Goal: Communication & Community: Answer question/provide support

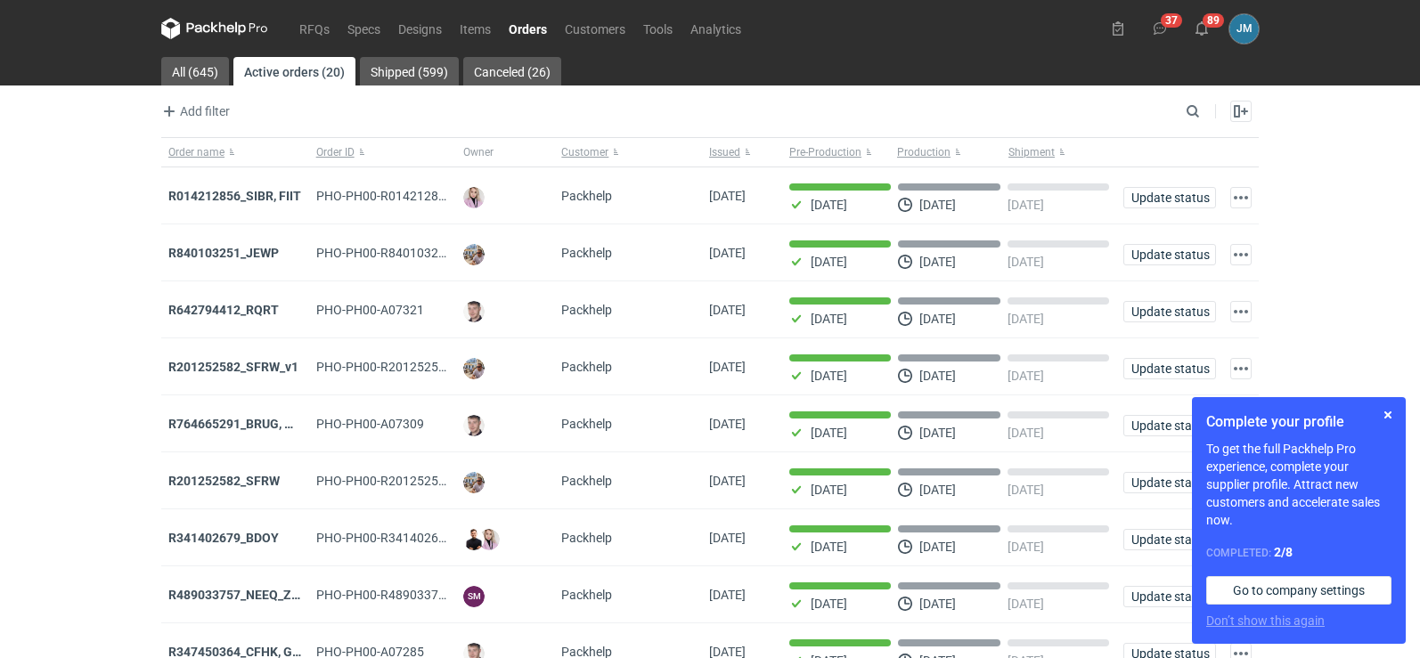
click at [213, 24] on icon at bounding box center [214, 28] width 107 height 21
click at [220, 25] on icon at bounding box center [222, 27] width 7 height 11
click at [216, 35] on icon at bounding box center [214, 28] width 107 height 21
click at [184, 23] on icon at bounding box center [214, 28] width 107 height 21
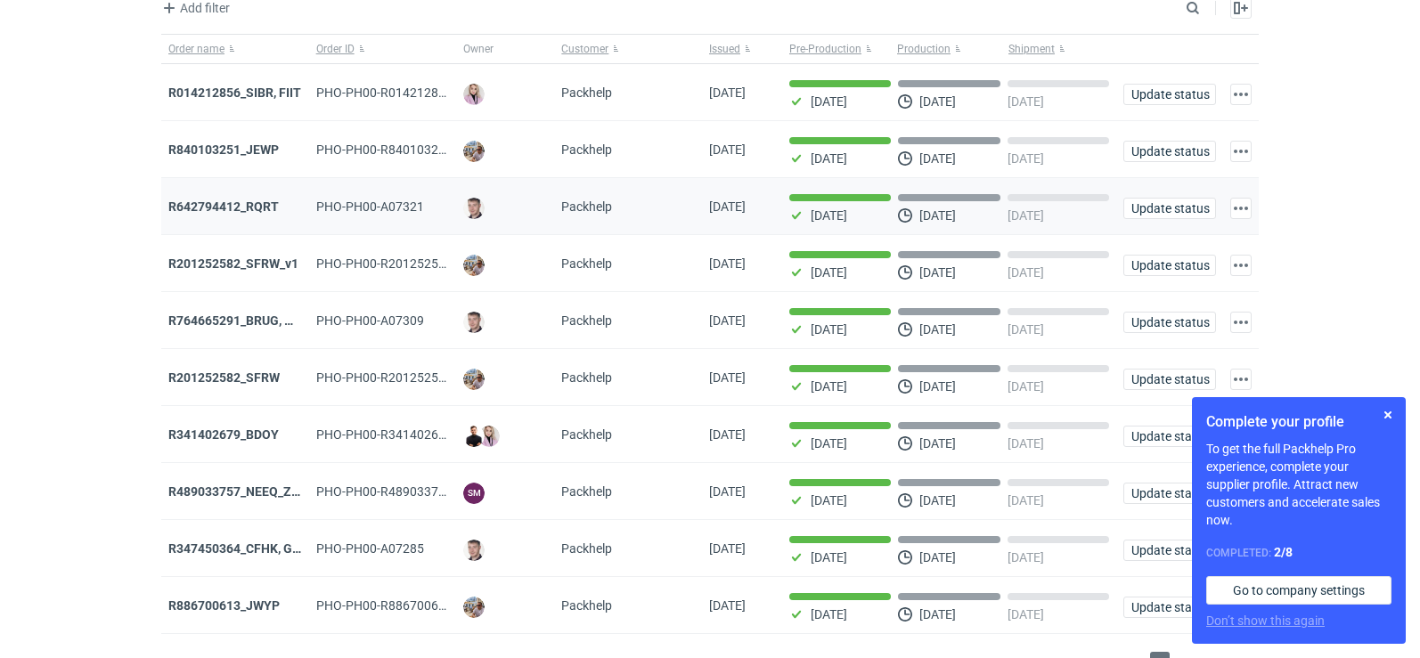
scroll to position [145, 0]
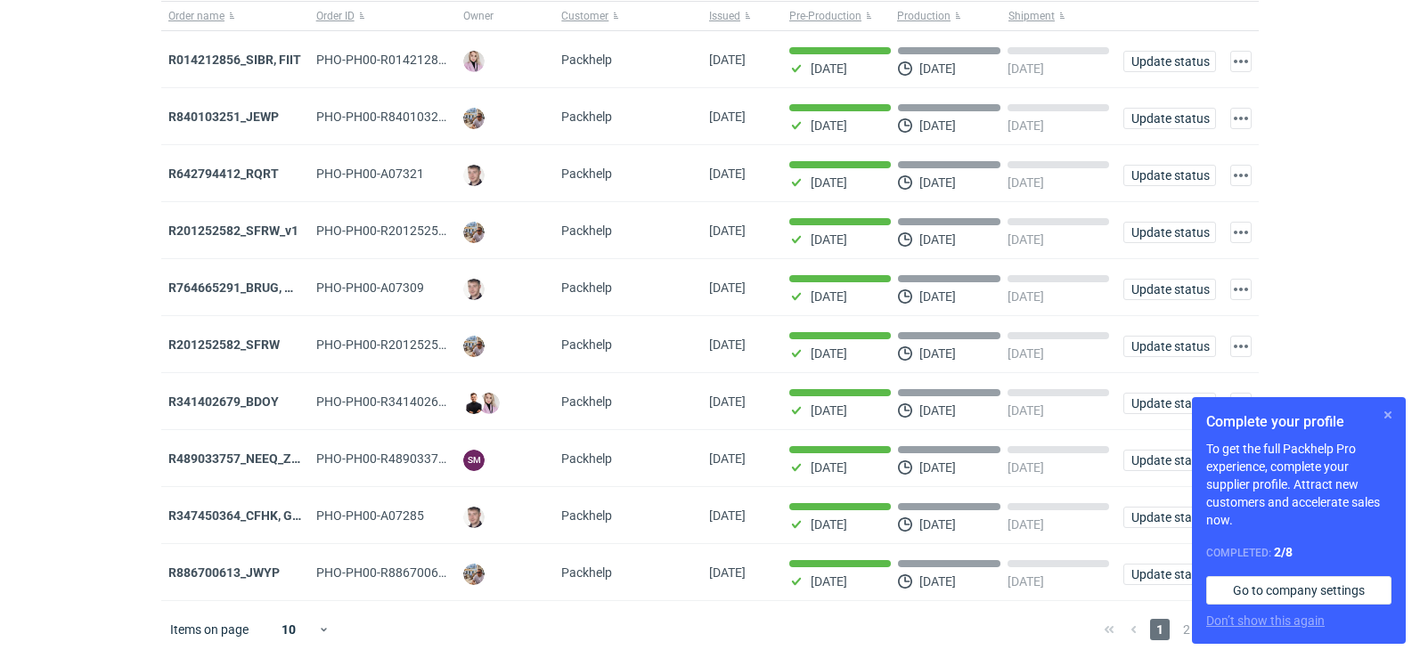
click at [1386, 416] on button "button" at bounding box center [1388, 415] width 21 height 21
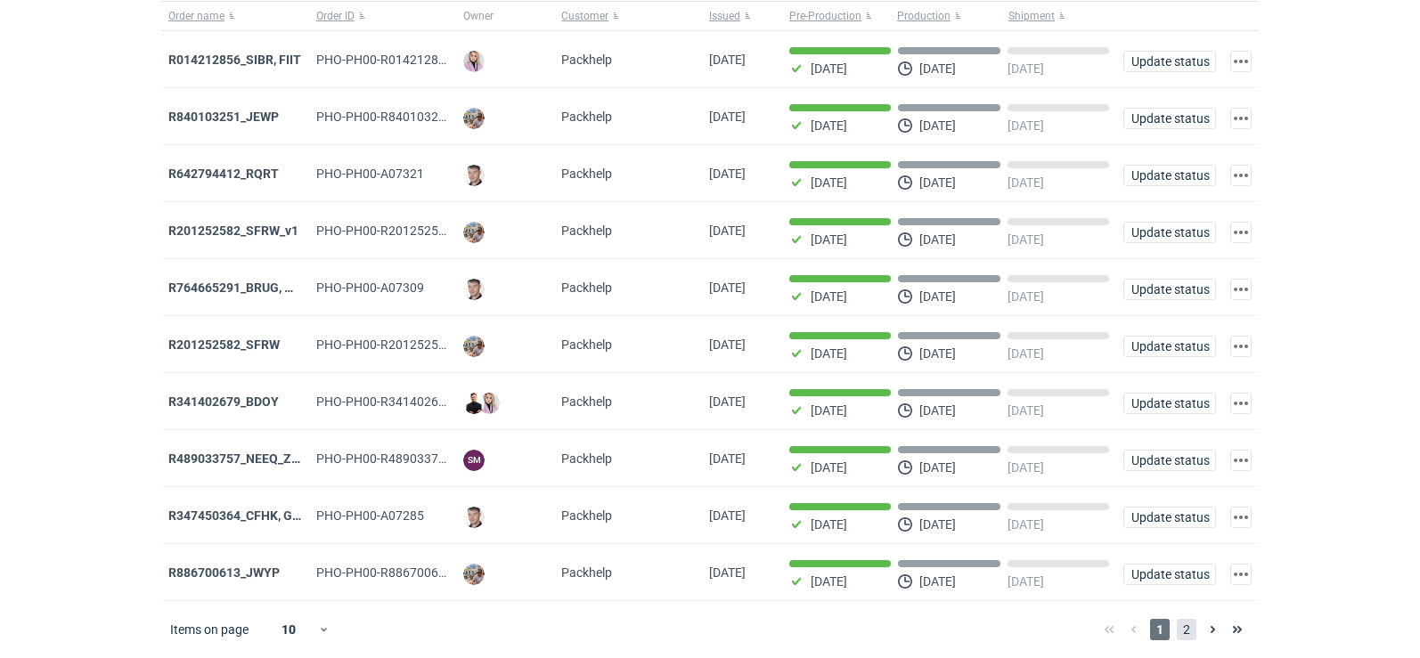
click at [1189, 626] on span "2" at bounding box center [1187, 629] width 20 height 21
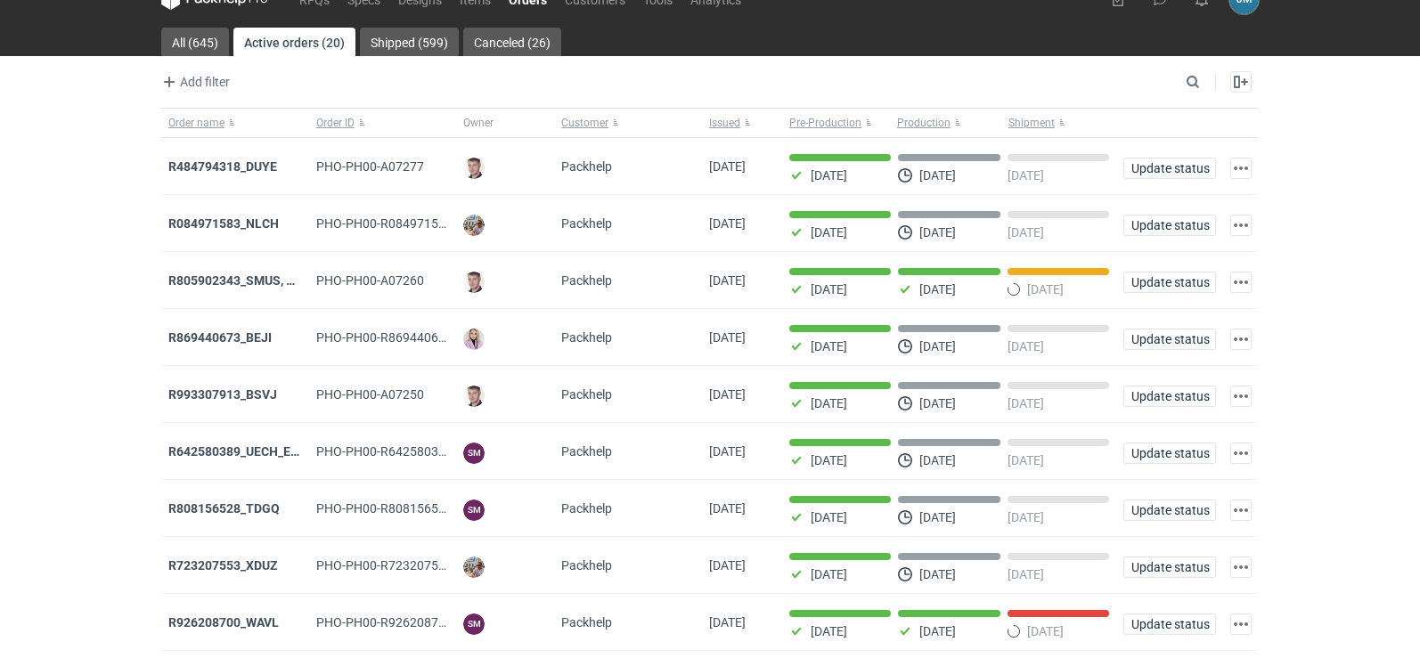
scroll to position [145, 0]
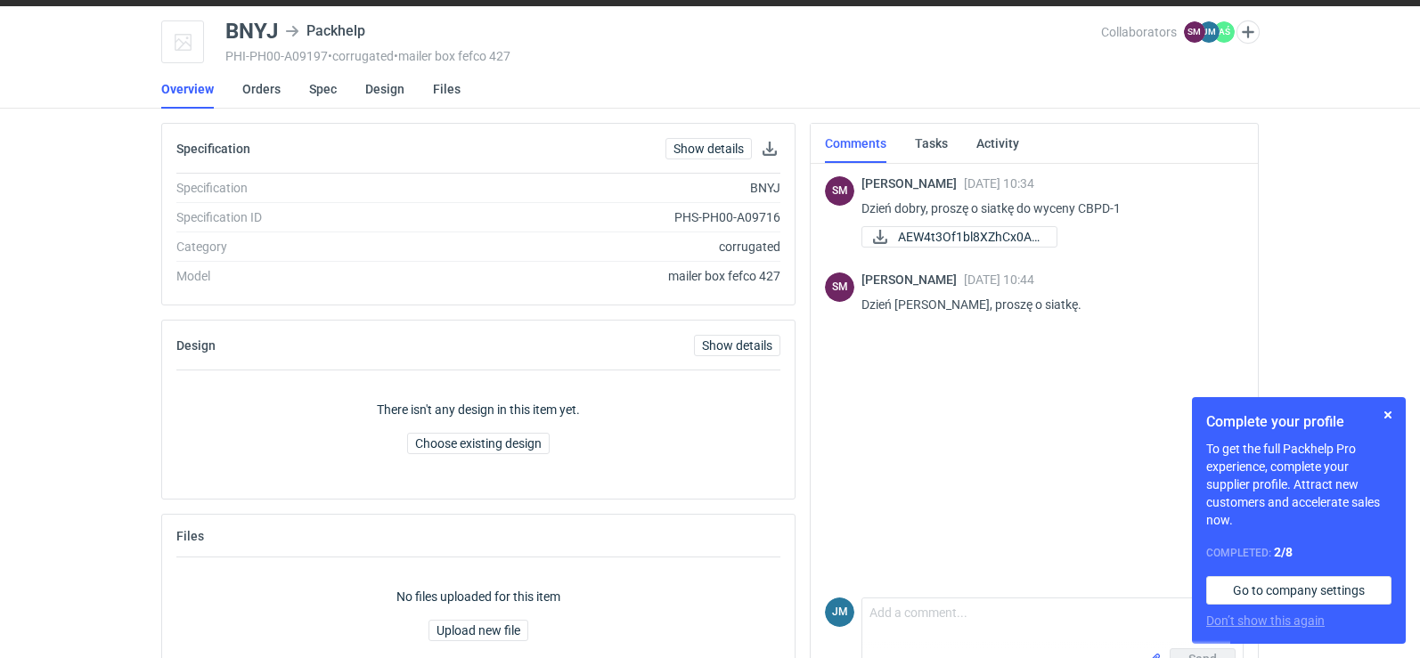
scroll to position [101, 0]
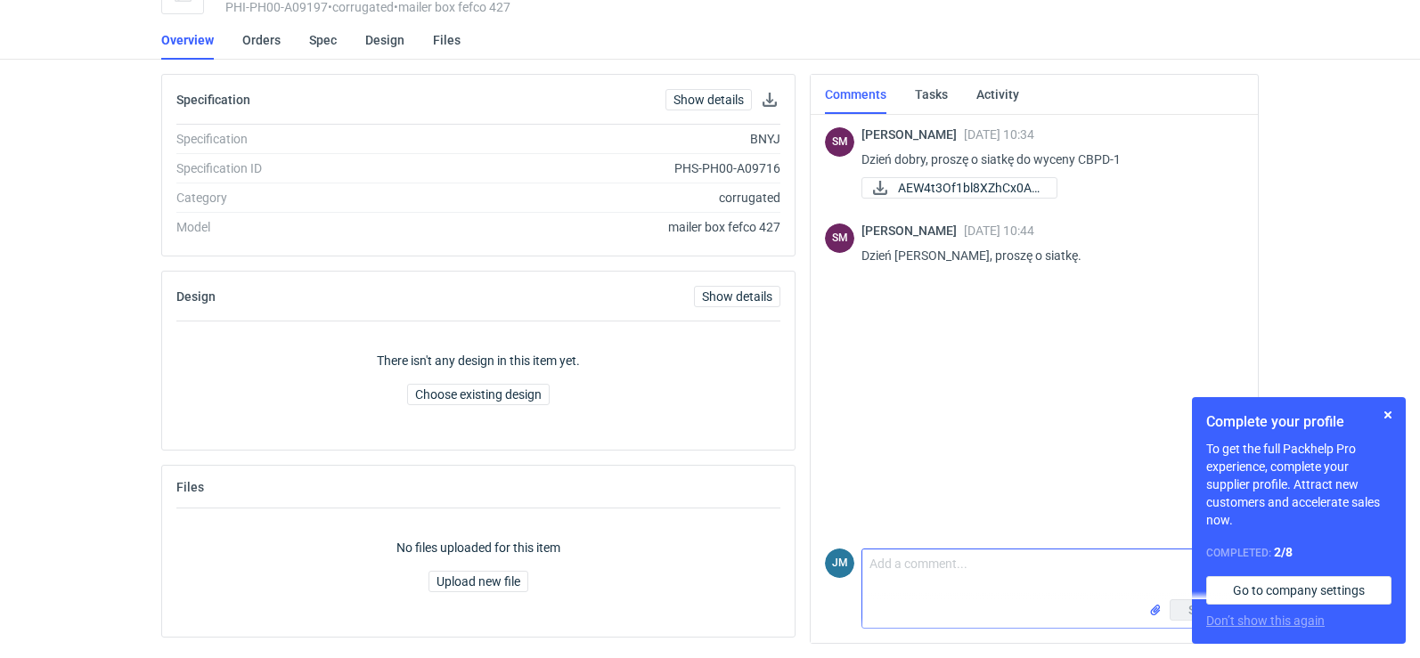
click at [912, 565] on textarea "Comment message" at bounding box center [1053, 575] width 380 height 50
type textarea "Przesyłam siatki"
click at [1384, 412] on button "button" at bounding box center [1388, 415] width 21 height 21
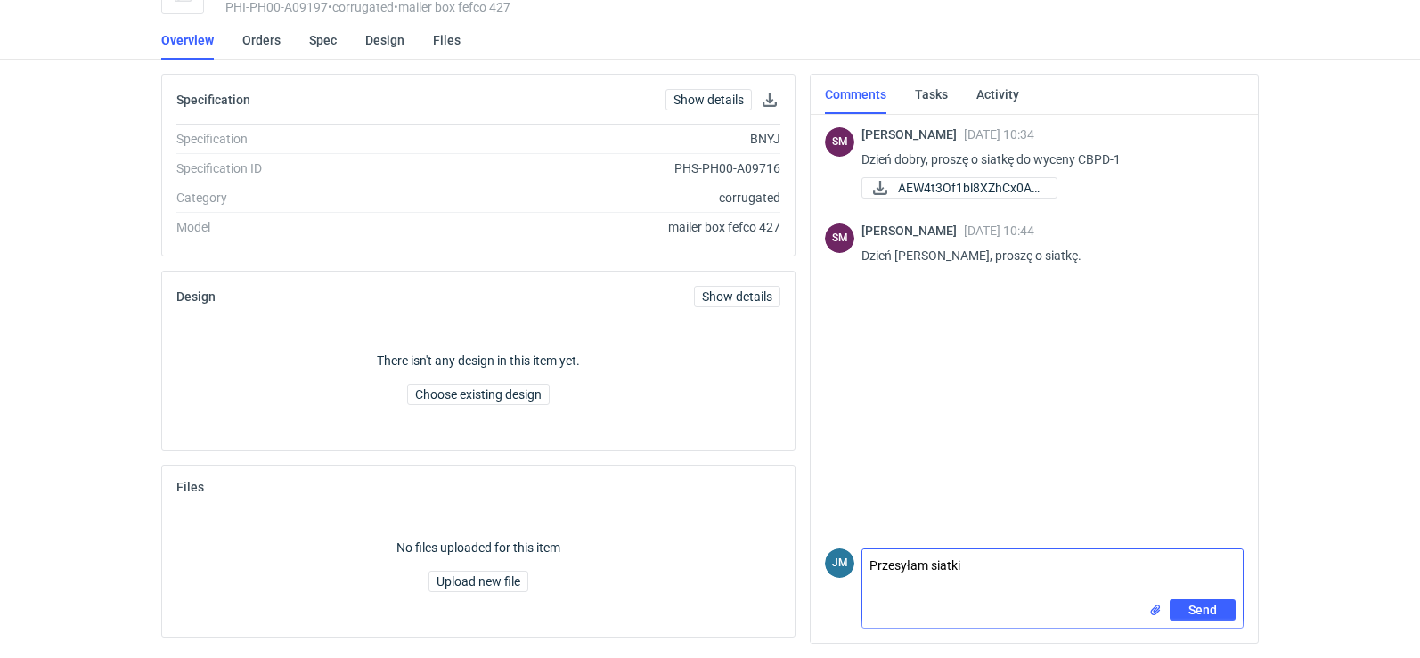
click at [1162, 611] on input "file" at bounding box center [1156, 610] width 14 height 19
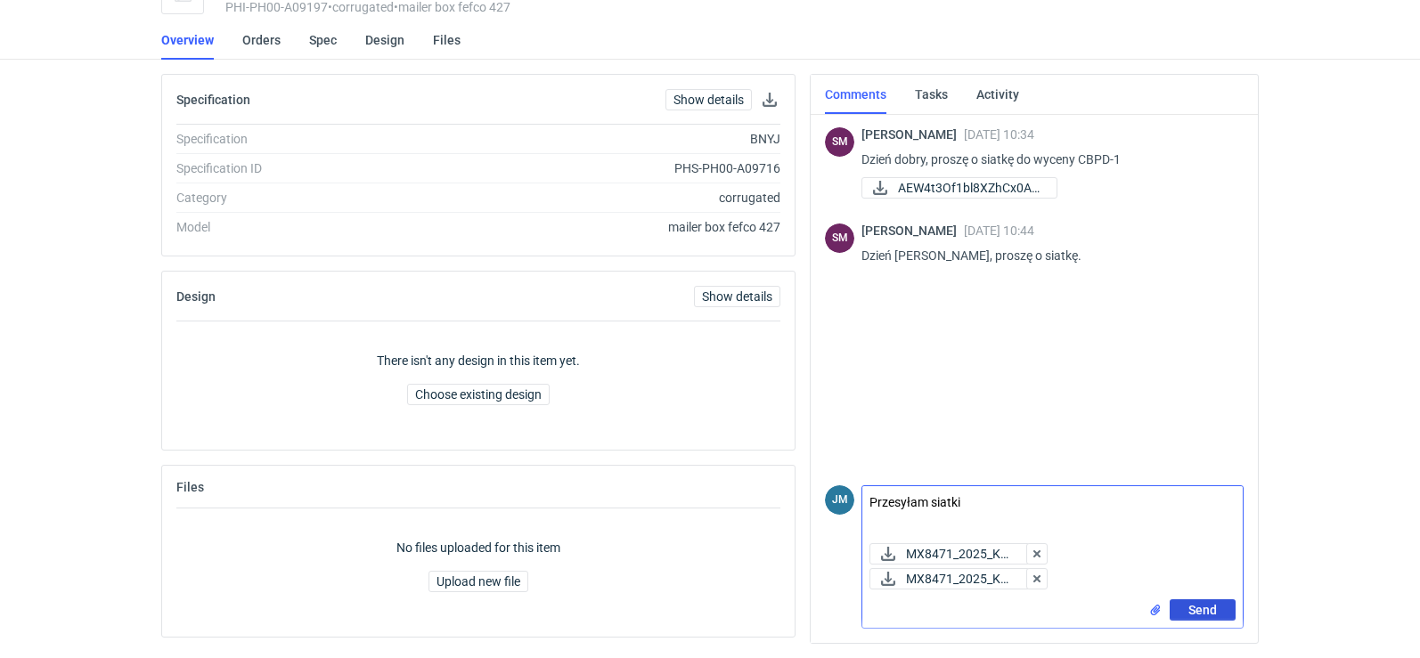
click at [1192, 614] on span "Send" at bounding box center [1203, 610] width 29 height 12
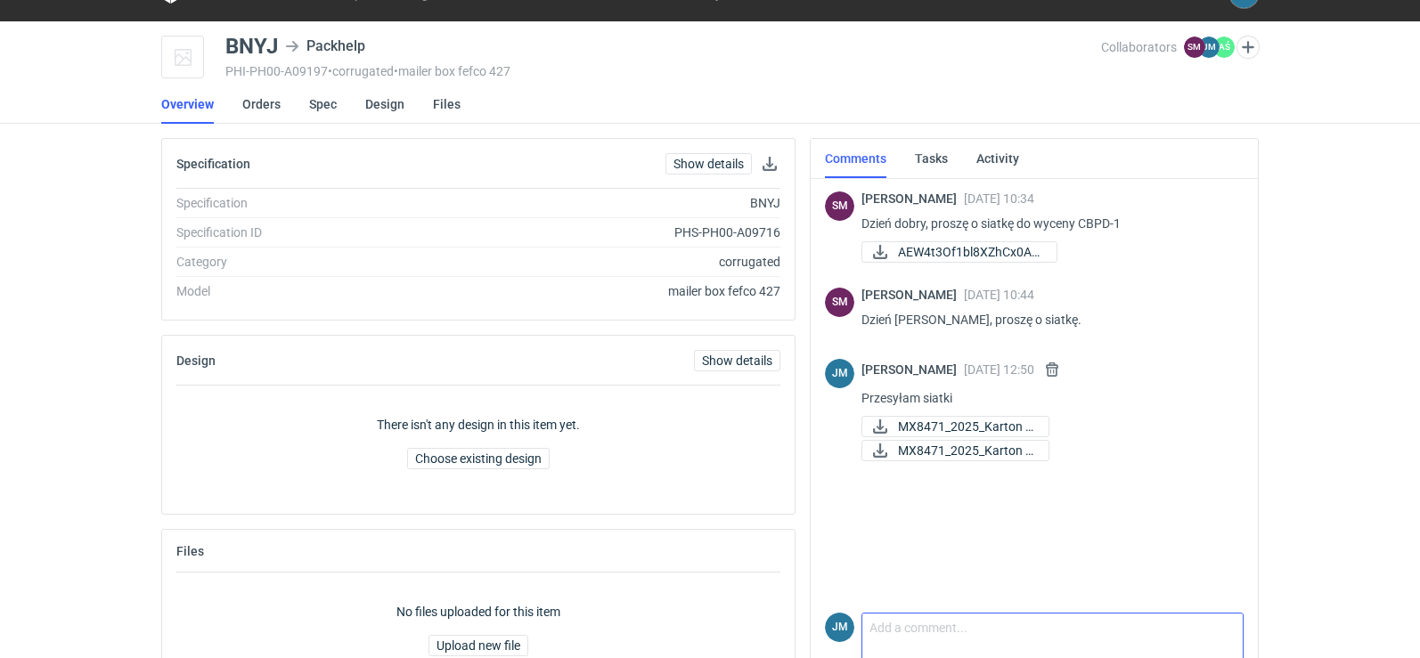
scroll to position [0, 0]
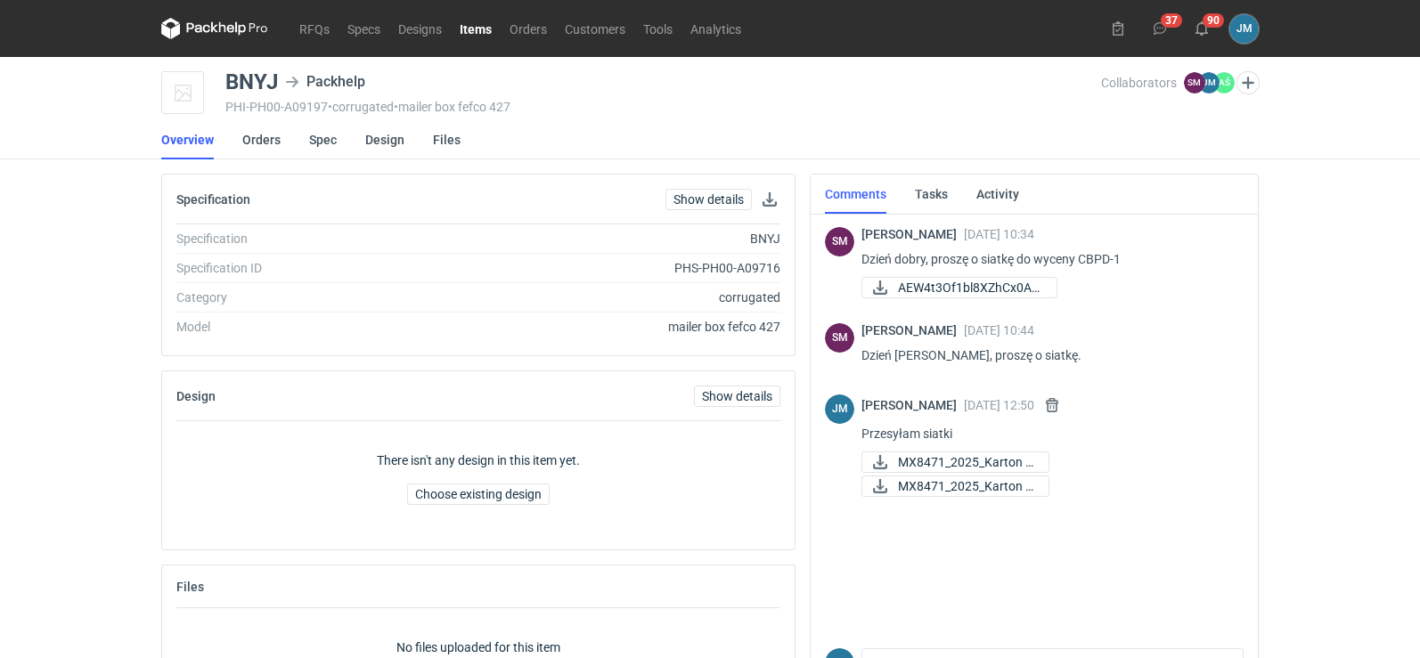
click at [192, 29] on icon at bounding box center [198, 28] width 23 height 10
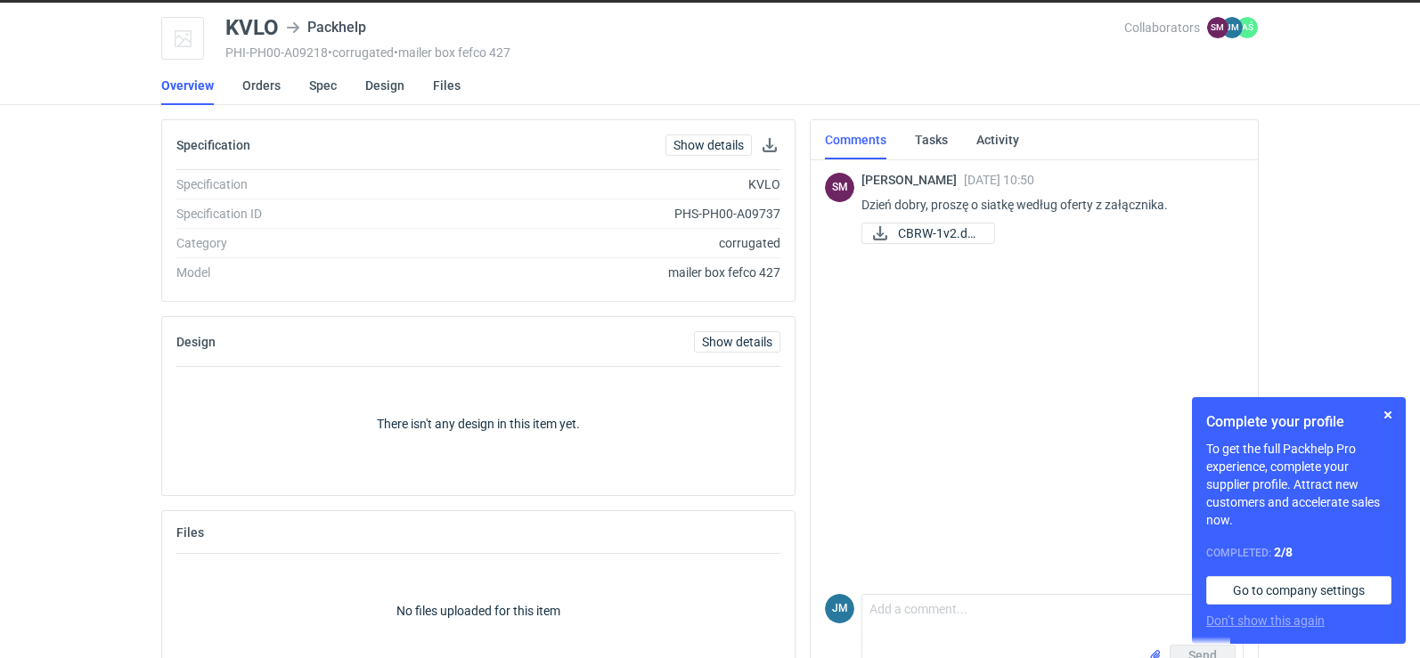
scroll to position [101, 0]
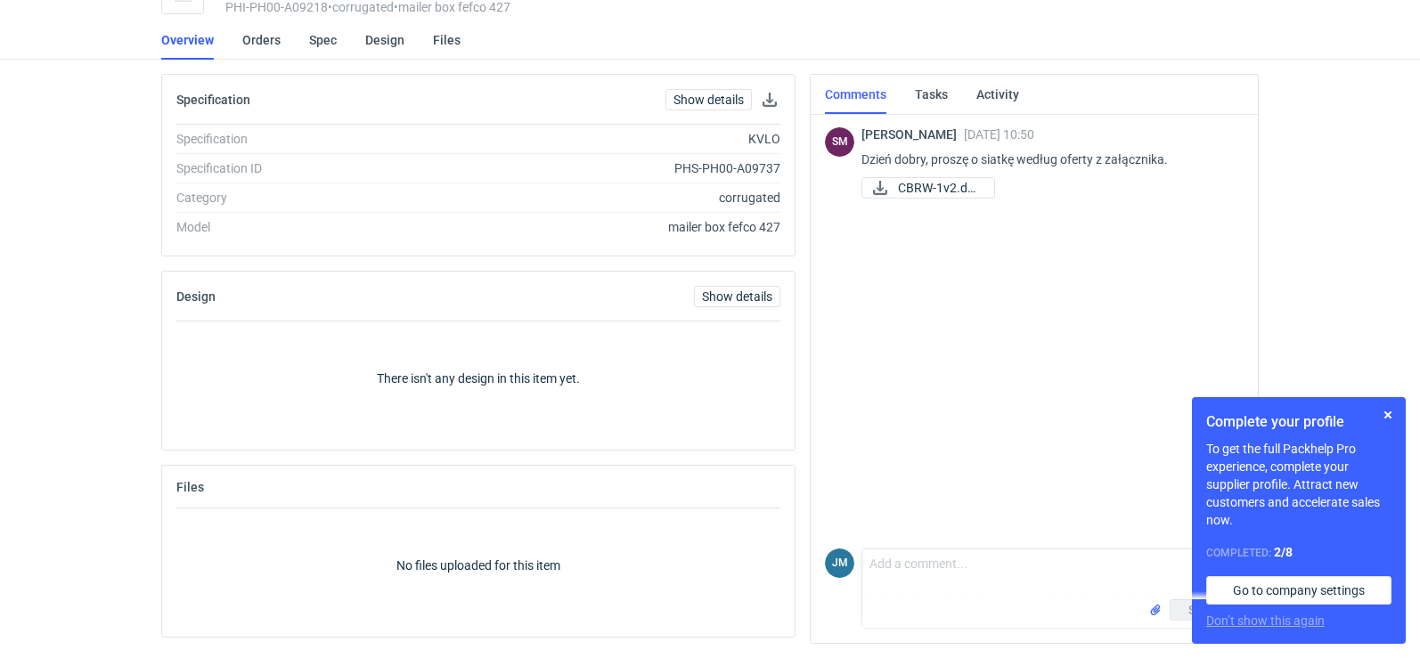
click at [926, 607] on div "Send" at bounding box center [1053, 614] width 380 height 29
click at [924, 599] on textarea "Comment message" at bounding box center [1053, 575] width 380 height 50
type textarea "Przesyłam siatkę"
click at [1386, 411] on button "button" at bounding box center [1388, 415] width 21 height 21
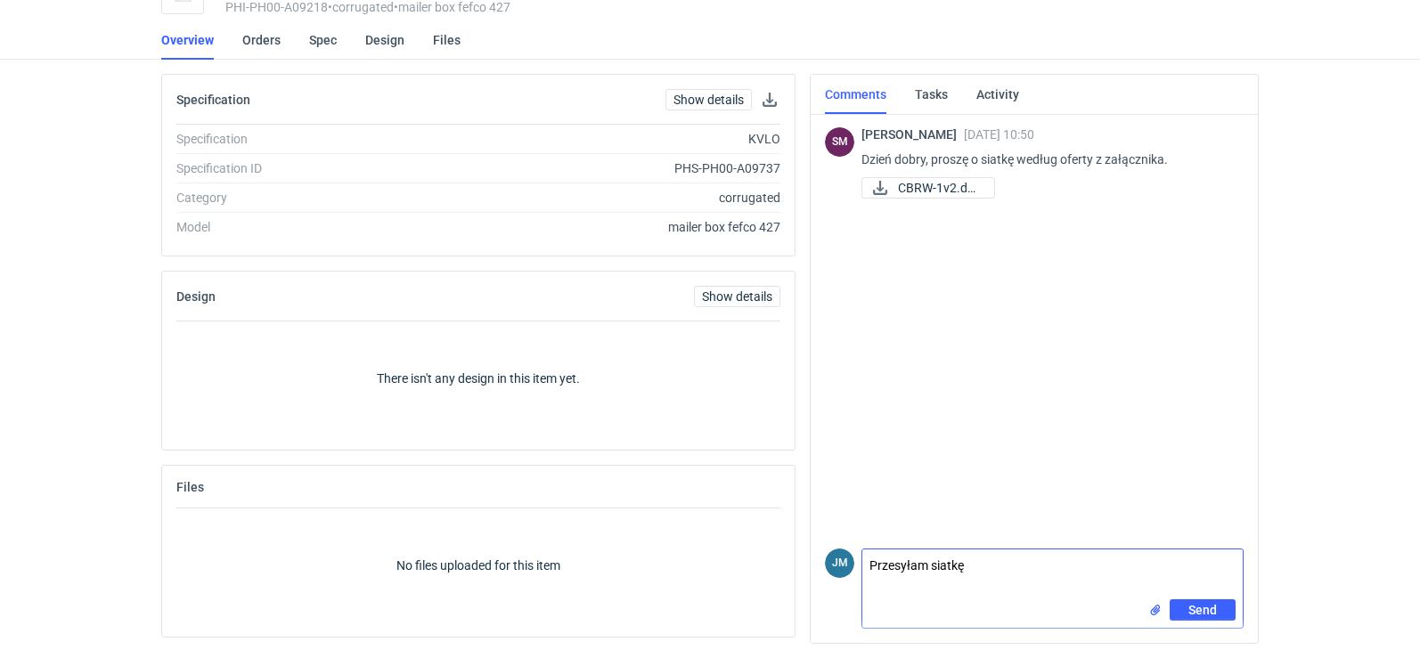
click at [1151, 615] on input "file" at bounding box center [1156, 610] width 14 height 19
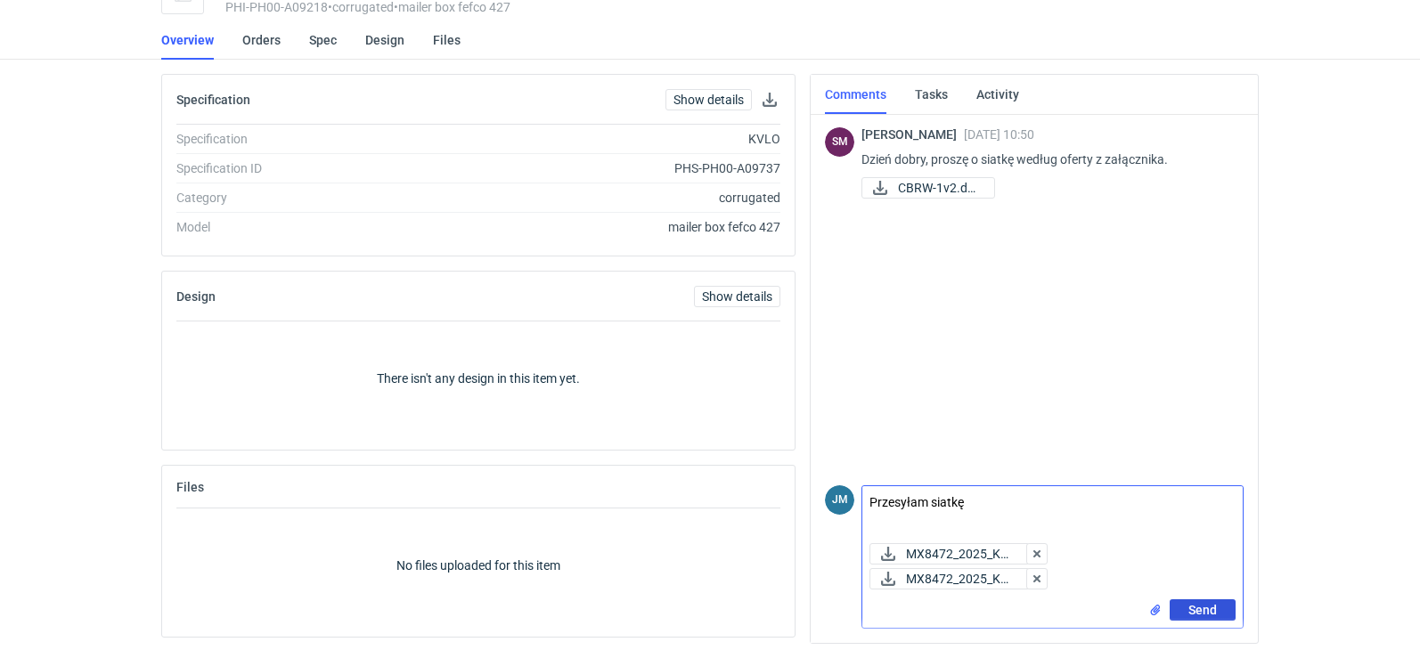
click at [1211, 601] on button "Send" at bounding box center [1203, 610] width 66 height 21
